Goal: Task Accomplishment & Management: Use online tool/utility

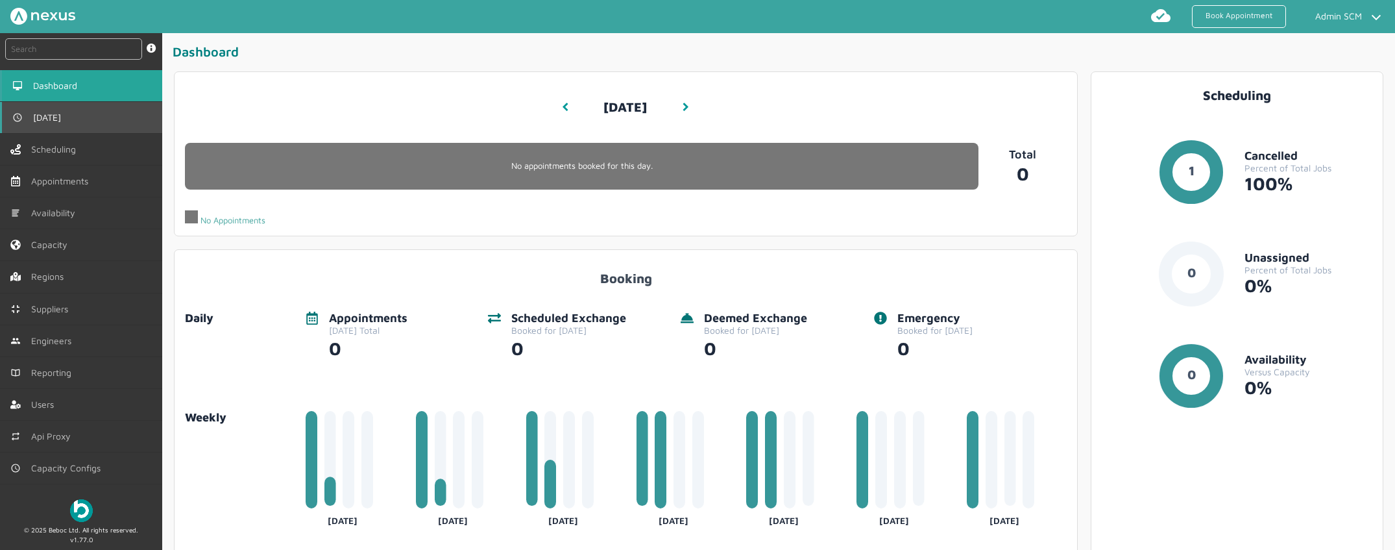
click at [64, 122] on link "[DATE]" at bounding box center [81, 117] width 162 height 31
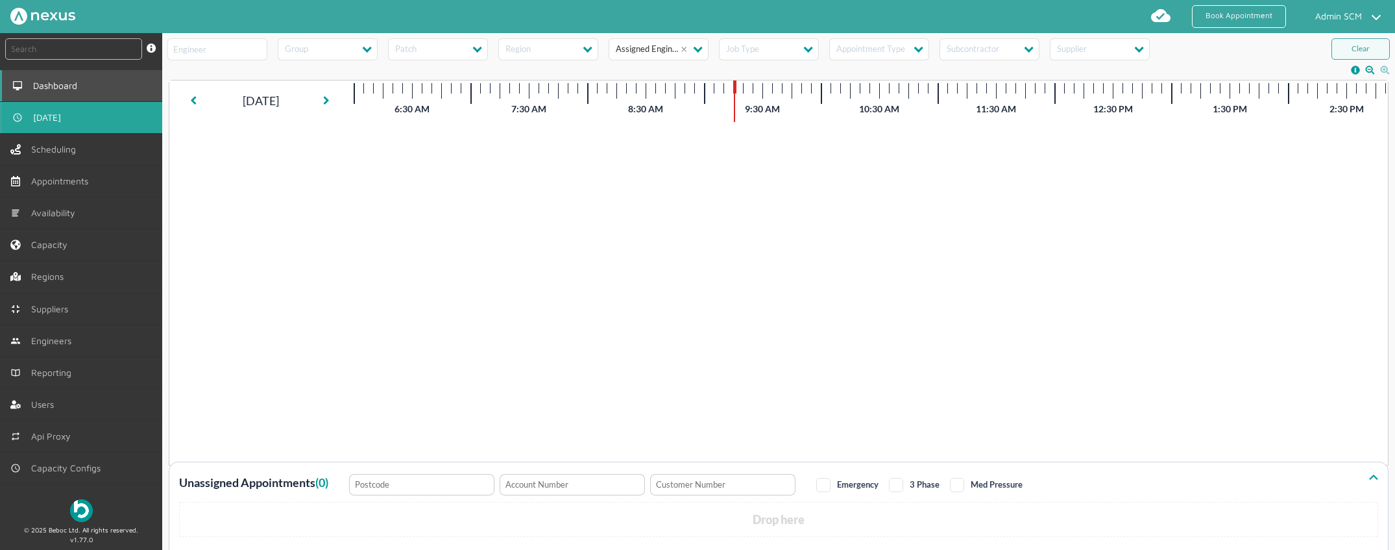
click at [62, 88] on span "Dashboard" at bounding box center [57, 85] width 49 height 10
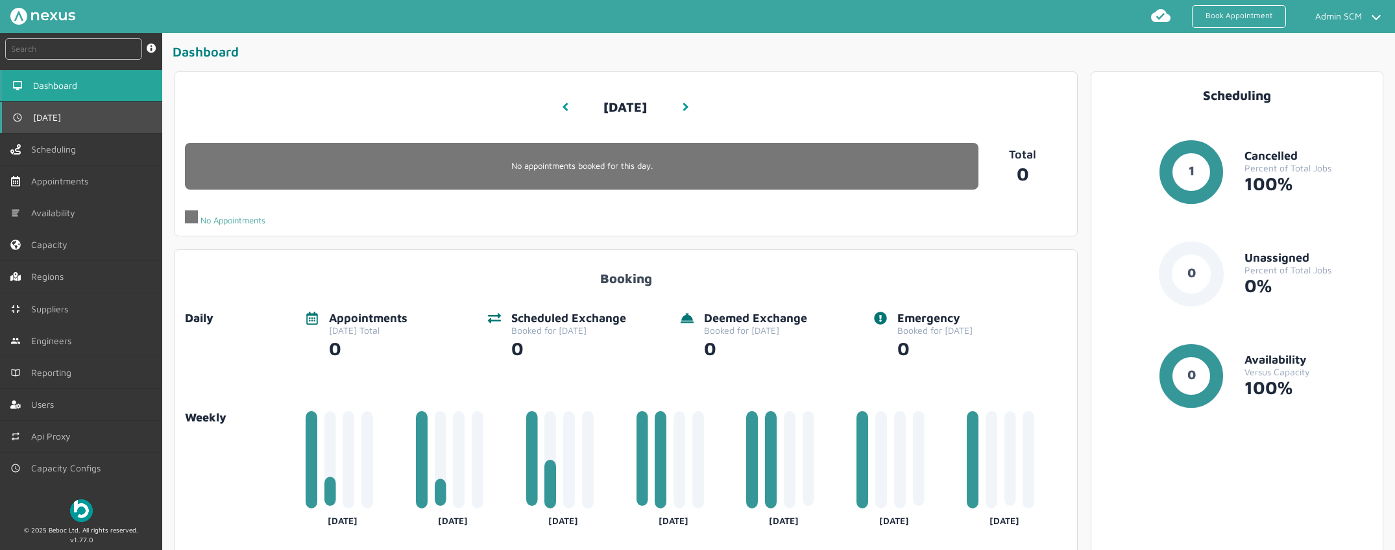
click at [53, 114] on span "[DATE]" at bounding box center [49, 117] width 33 height 10
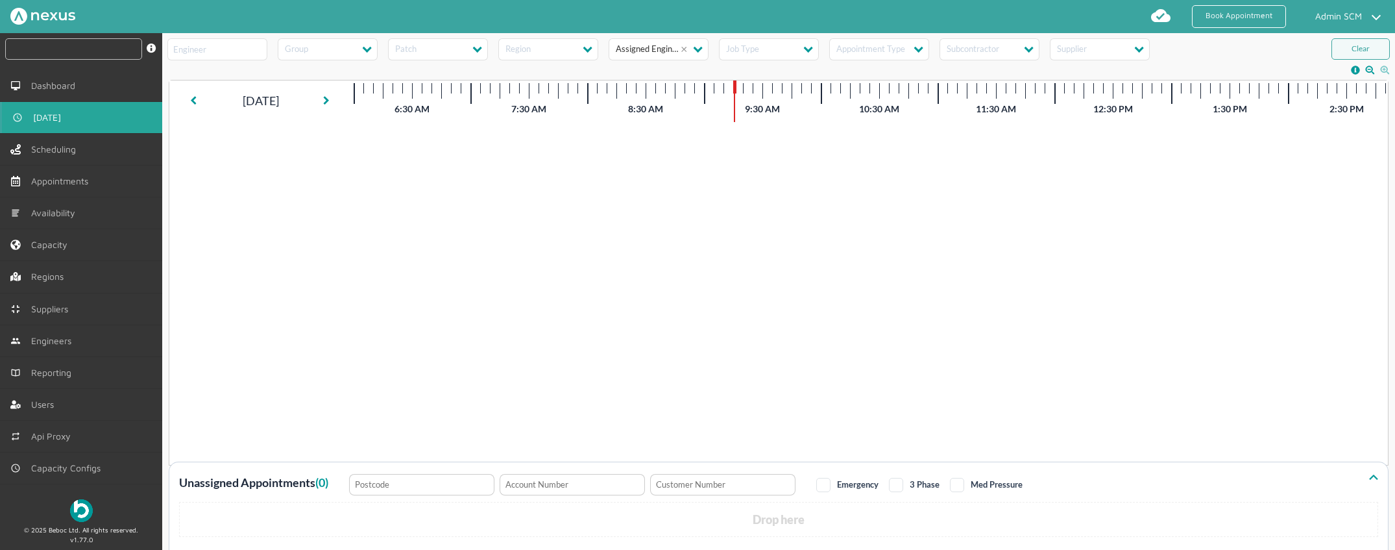
click at [46, 55] on input "text" at bounding box center [73, 48] width 137 height 21
paste input "RUE/114900"
type input "RUE/114900"
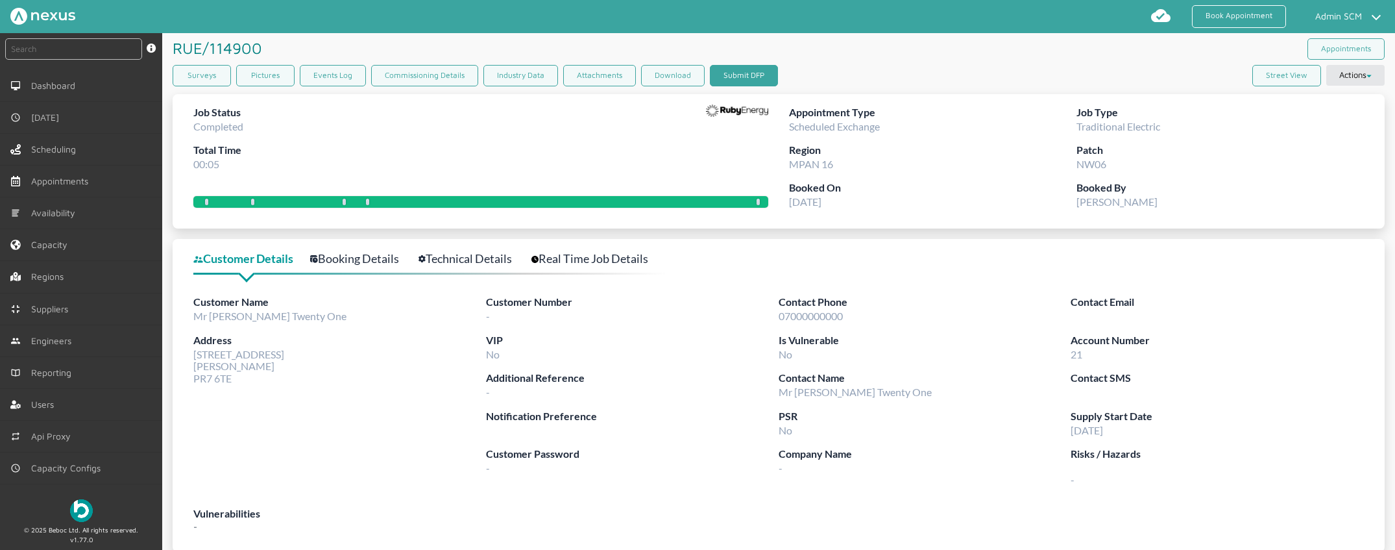
click at [747, 79] on button "Submit DFP" at bounding box center [744, 75] width 68 height 21
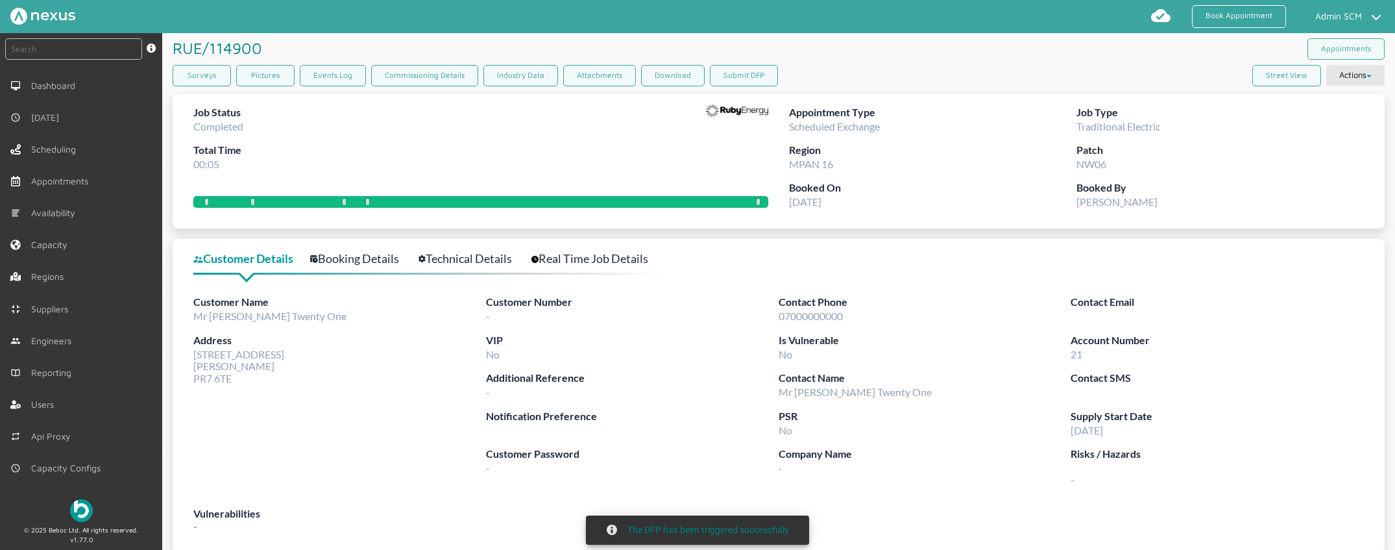
click at [74, 47] on input "text" at bounding box center [73, 48] width 137 height 21
paste input "RUE/114904"
type input "RUE/114904"
click at [762, 73] on button "Submit DFP" at bounding box center [744, 75] width 68 height 21
